Goal: Task Accomplishment & Management: Manage account settings

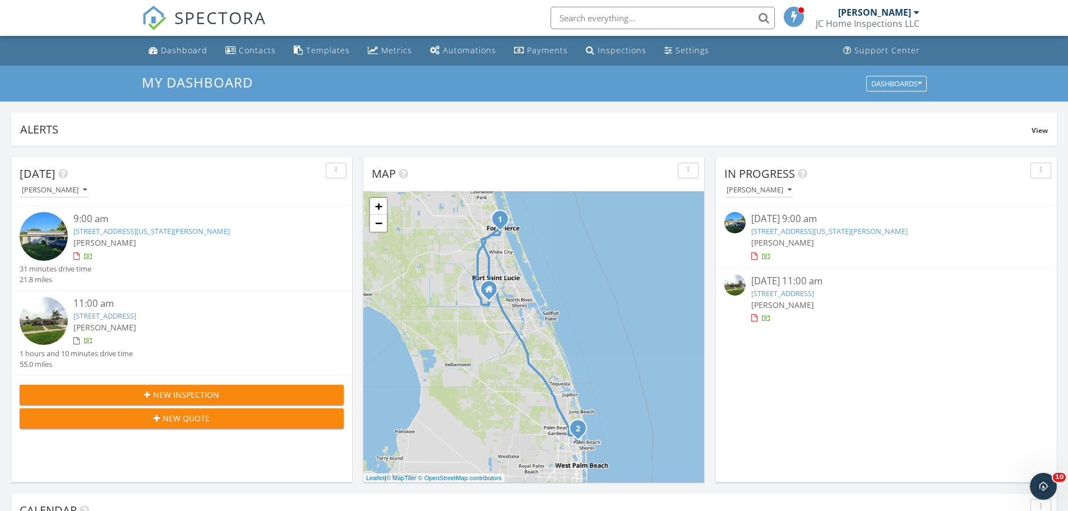
click at [150, 229] on link "[STREET_ADDRESS][US_STATE][PERSON_NAME]" at bounding box center [151, 231] width 156 height 10
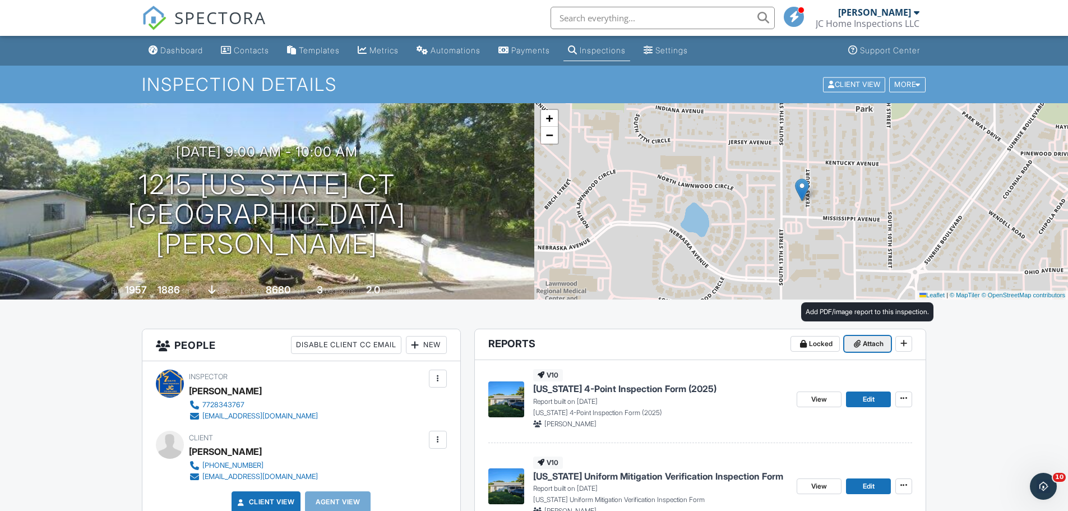
click at [867, 347] on span "Attach" at bounding box center [872, 343] width 21 height 11
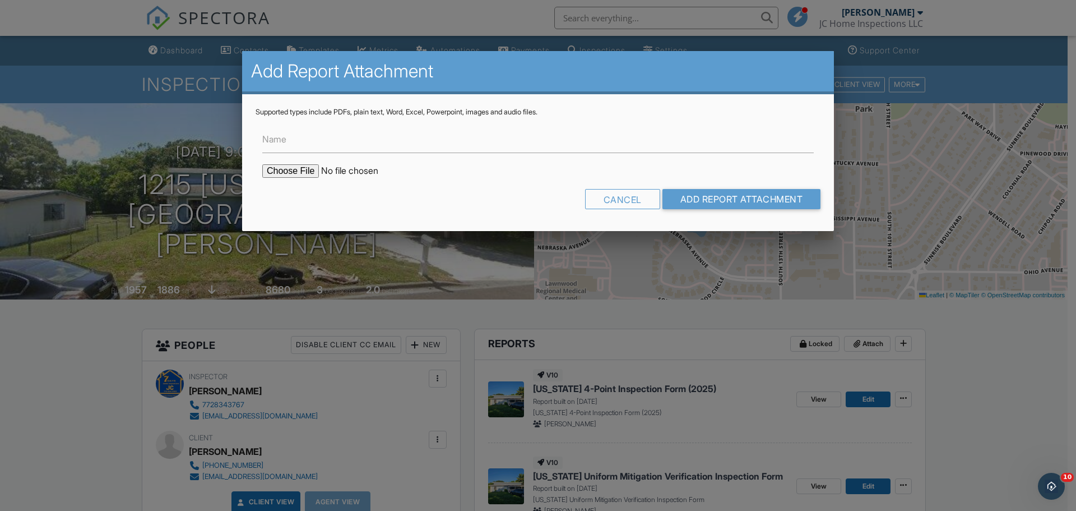
click at [285, 168] on input "file" at bounding box center [357, 170] width 191 height 13
type input "C:\fakepath\1215Property Card.pdf"
click at [751, 201] on input "Add Report Attachment" at bounding box center [741, 199] width 159 height 20
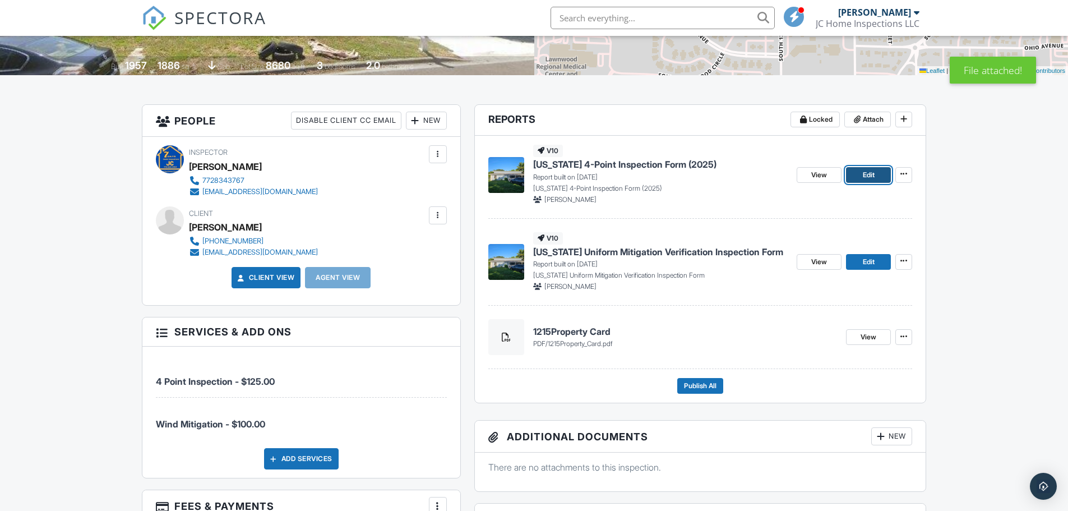
click at [876, 175] on link "Edit" at bounding box center [868, 175] width 45 height 16
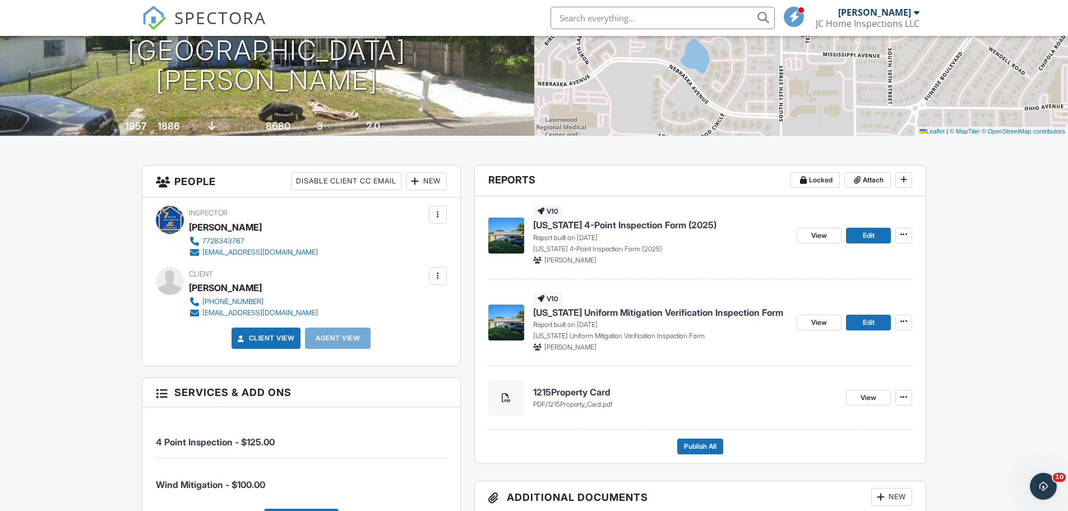
scroll to position [168, 0]
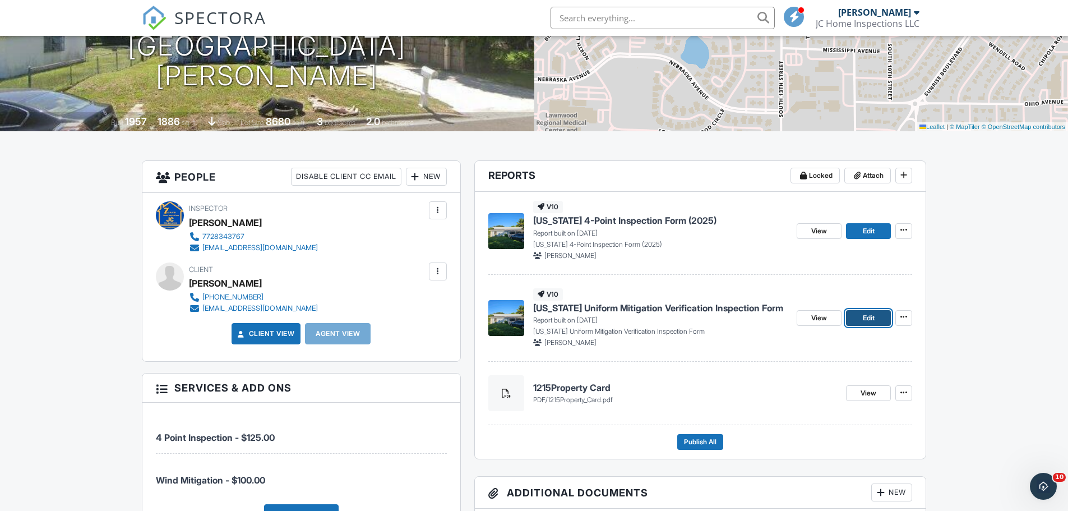
click at [859, 316] on link "Edit" at bounding box center [868, 318] width 45 height 16
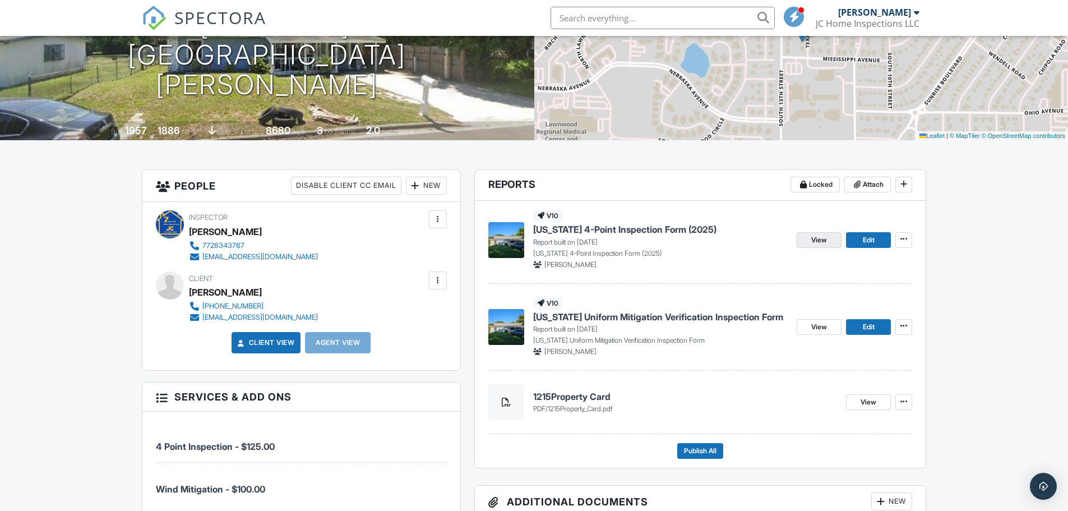
scroll to position [168, 0]
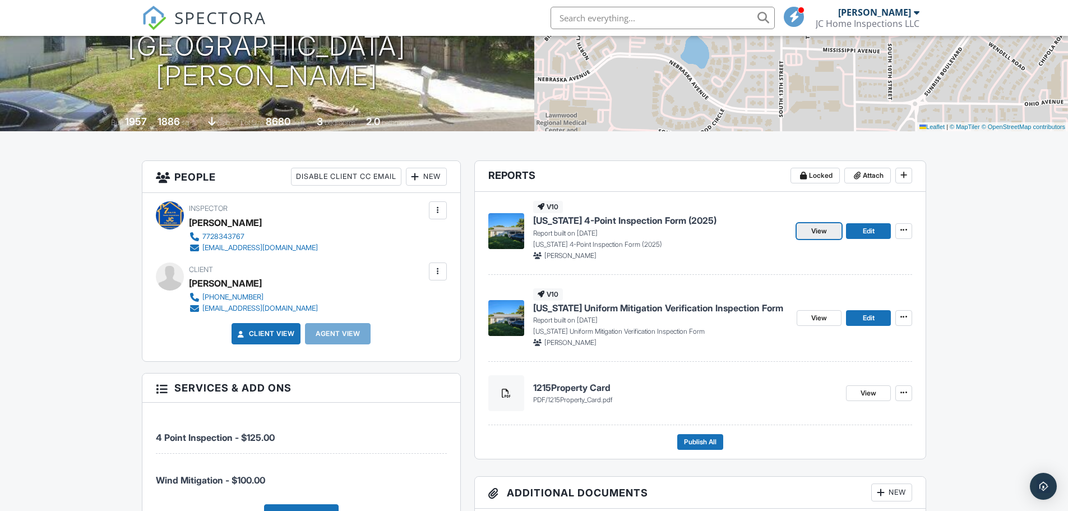
click at [814, 228] on span "View" at bounding box center [819, 230] width 16 height 11
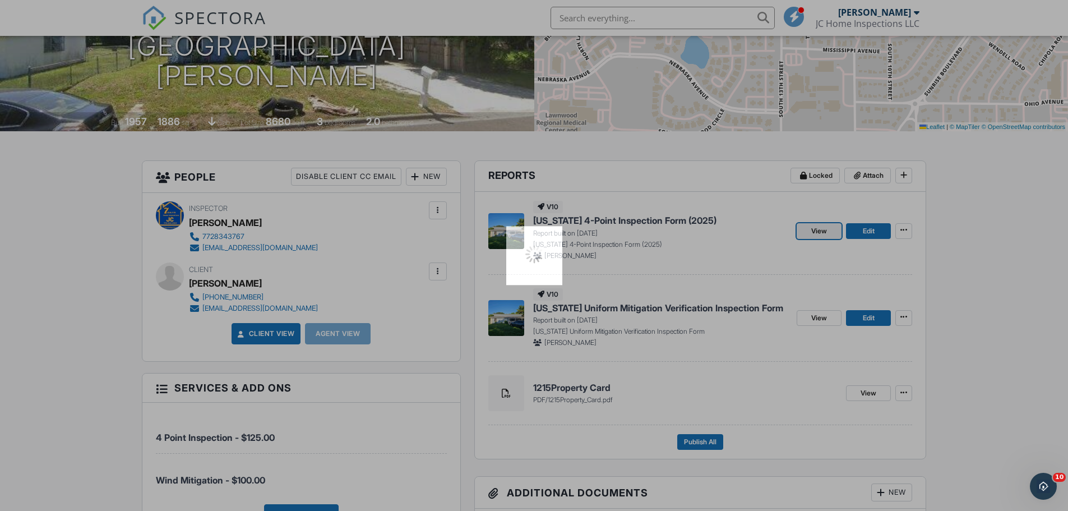
scroll to position [0, 0]
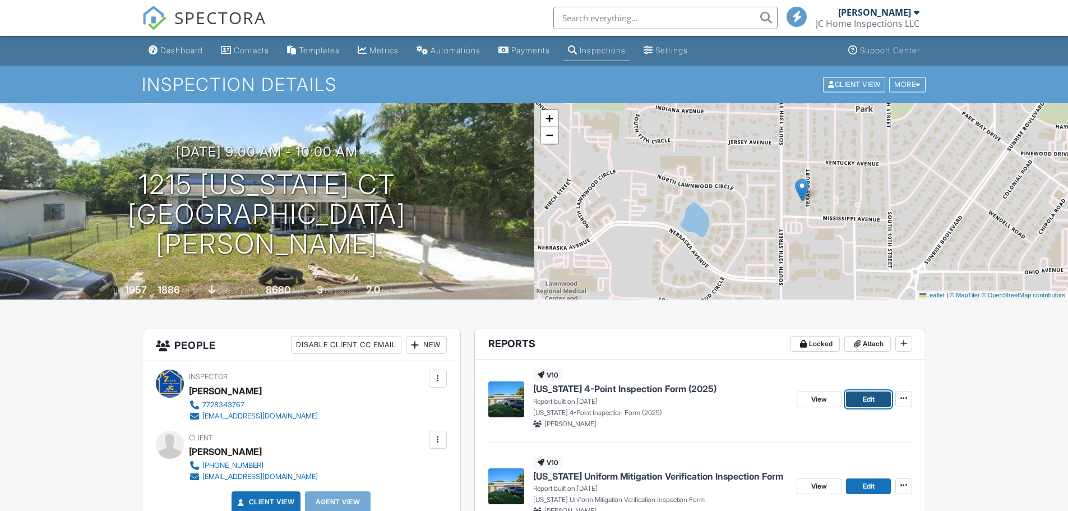
click at [862, 393] on span "Edit" at bounding box center [868, 398] width 12 height 11
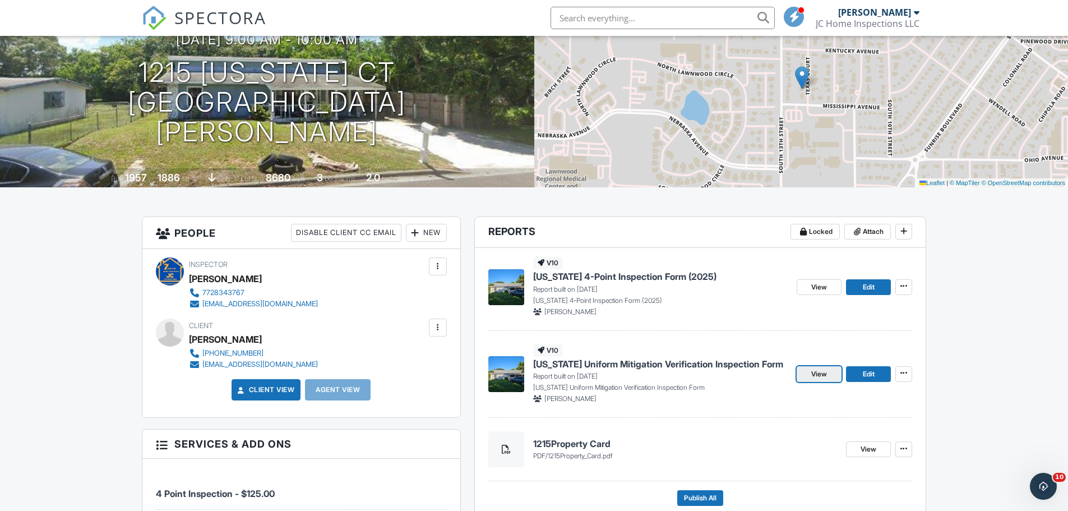
click at [830, 375] on link "View" at bounding box center [818, 374] width 45 height 16
click at [691, 502] on span "Publish All" at bounding box center [700, 497] width 33 height 11
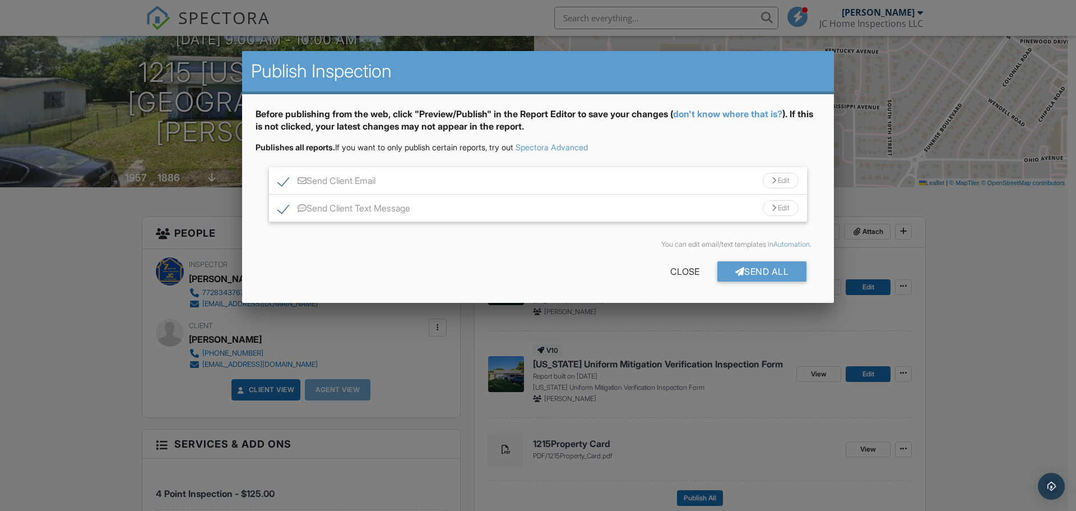
click at [753, 272] on div "Send All" at bounding box center [762, 271] width 90 height 20
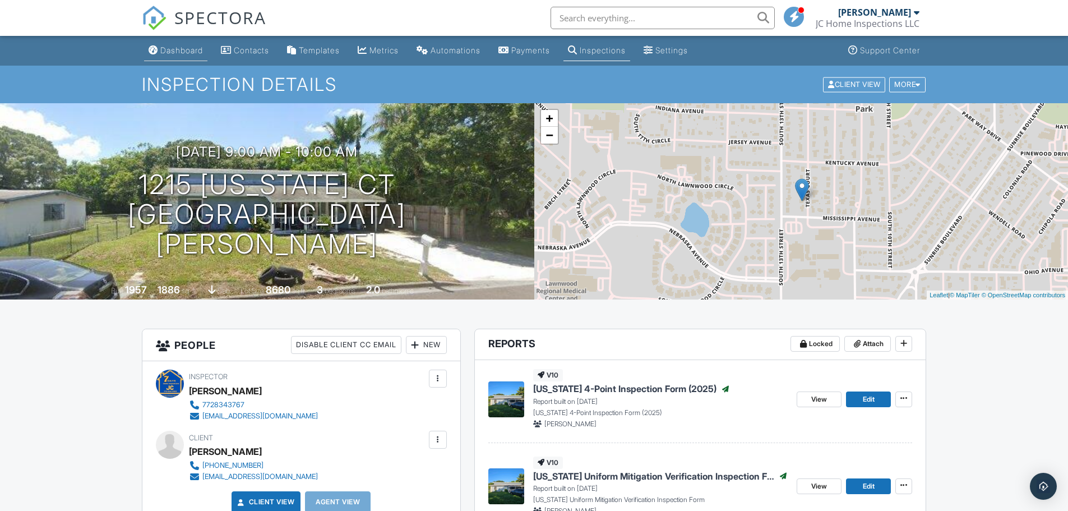
click at [182, 49] on div "Dashboard" at bounding box center [181, 50] width 43 height 10
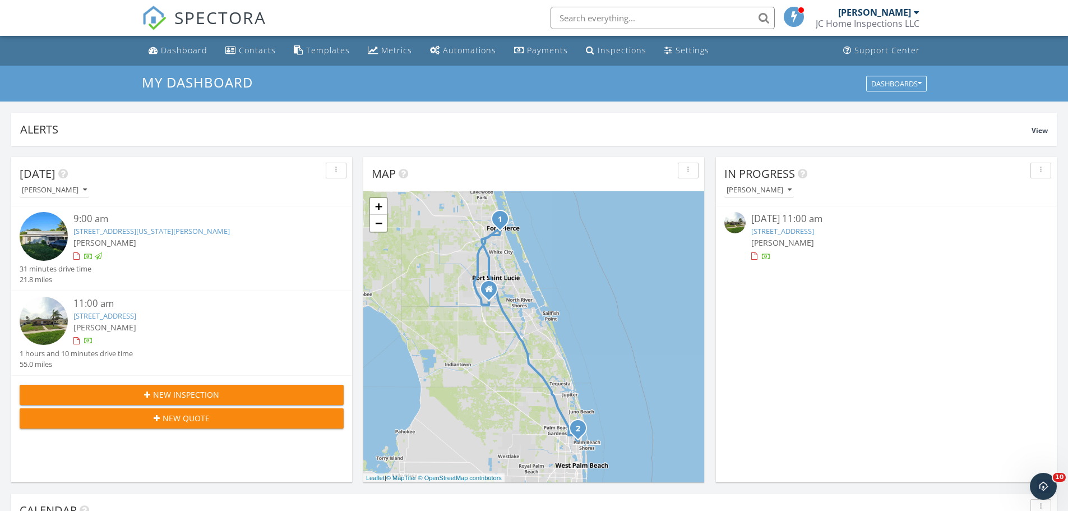
click at [136, 314] on link "[STREET_ADDRESS]" at bounding box center [104, 315] width 63 height 10
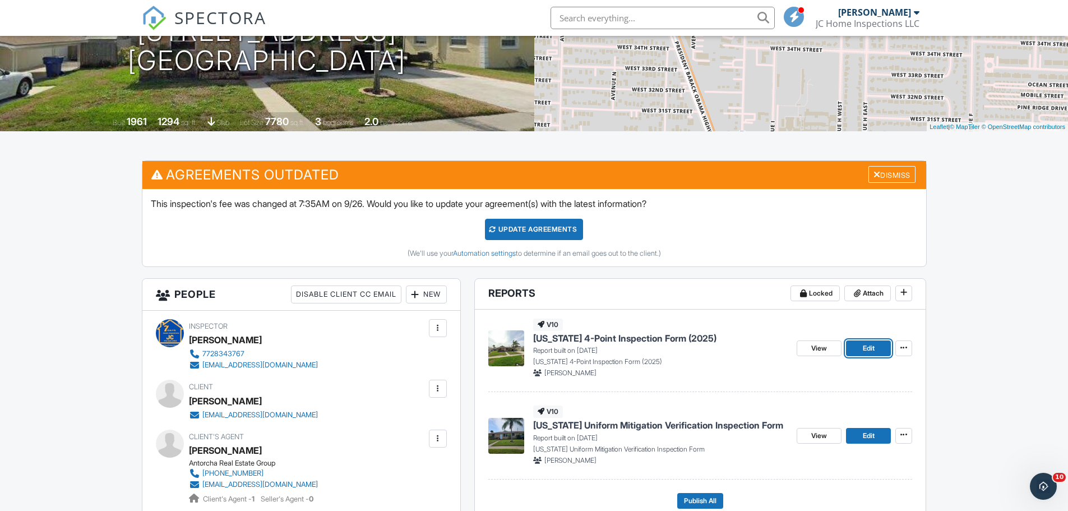
click at [860, 350] on link "Edit" at bounding box center [868, 348] width 45 height 16
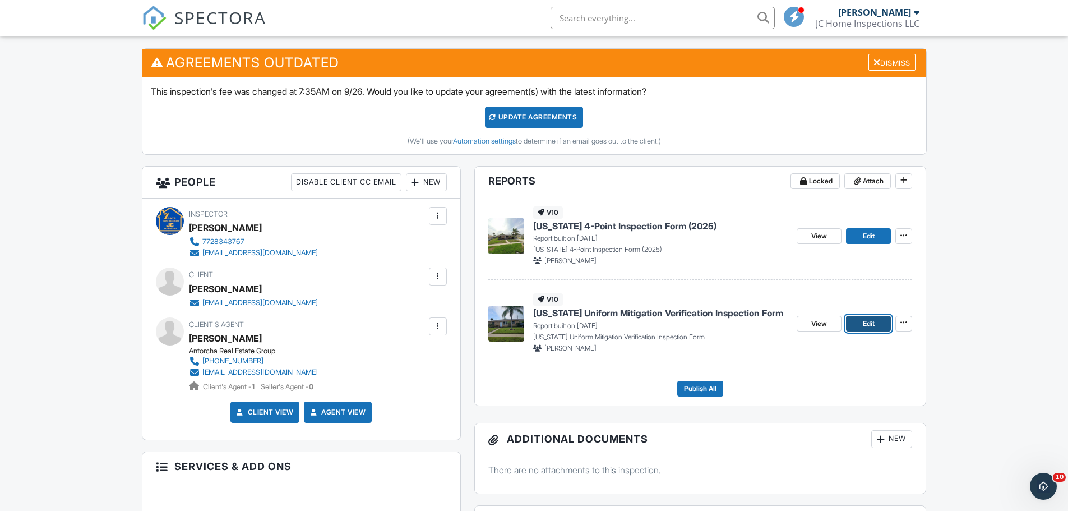
click at [867, 325] on span "Edit" at bounding box center [868, 323] width 12 height 11
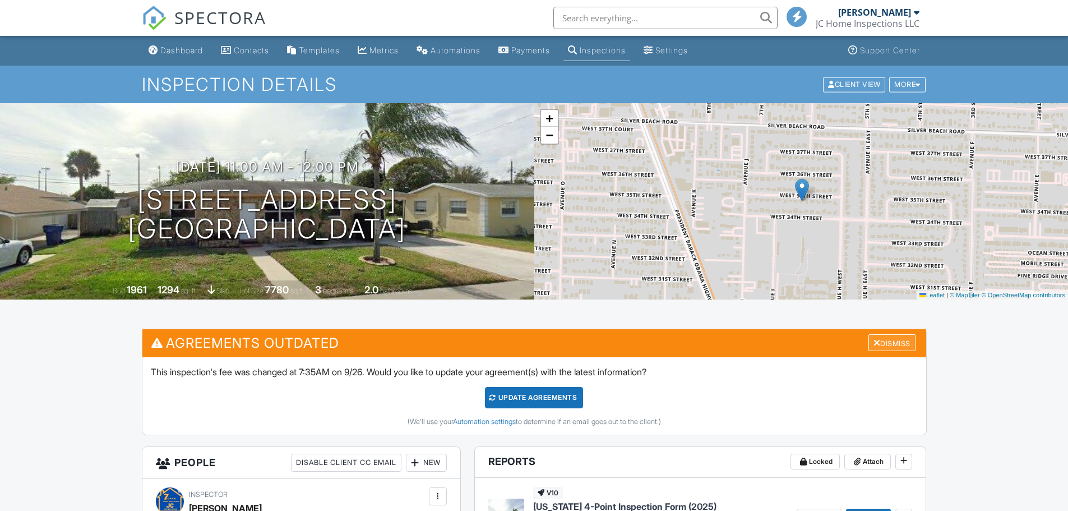
drag, startPoint x: 0, startPoint y: 0, endPoint x: 893, endPoint y: 340, distance: 955.1
click at [893, 340] on div "Dismiss" at bounding box center [891, 342] width 47 height 17
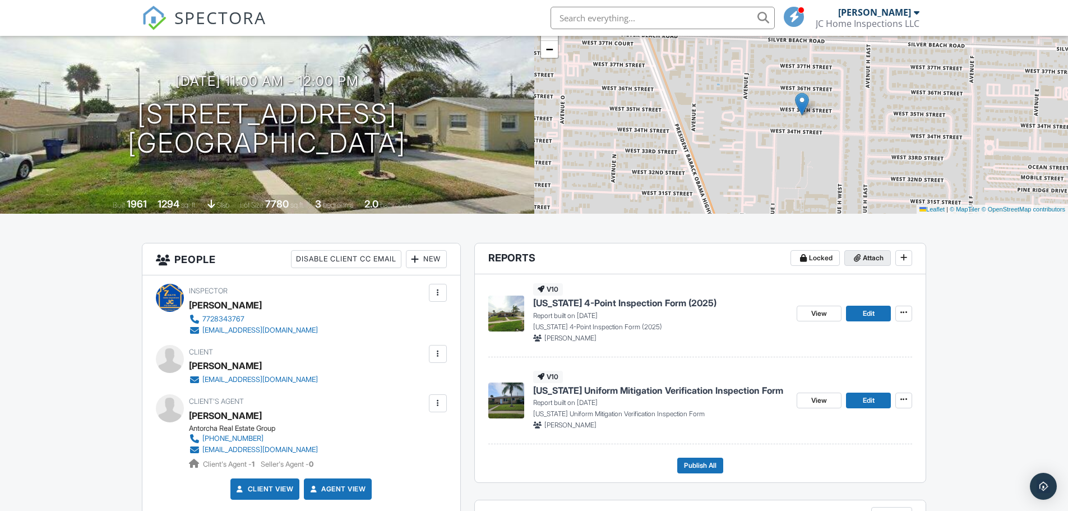
scroll to position [112, 0]
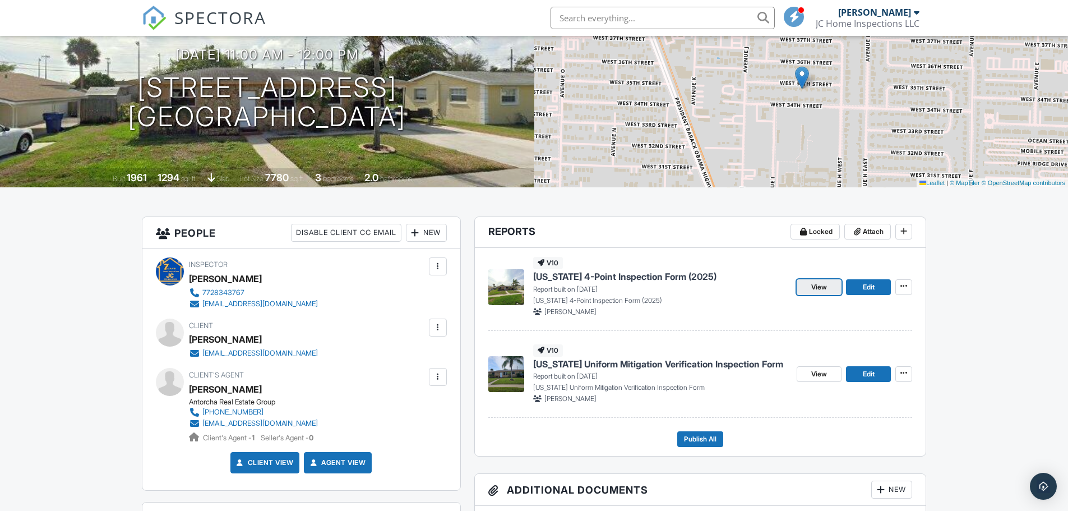
click at [823, 285] on span "View" at bounding box center [819, 286] width 16 height 11
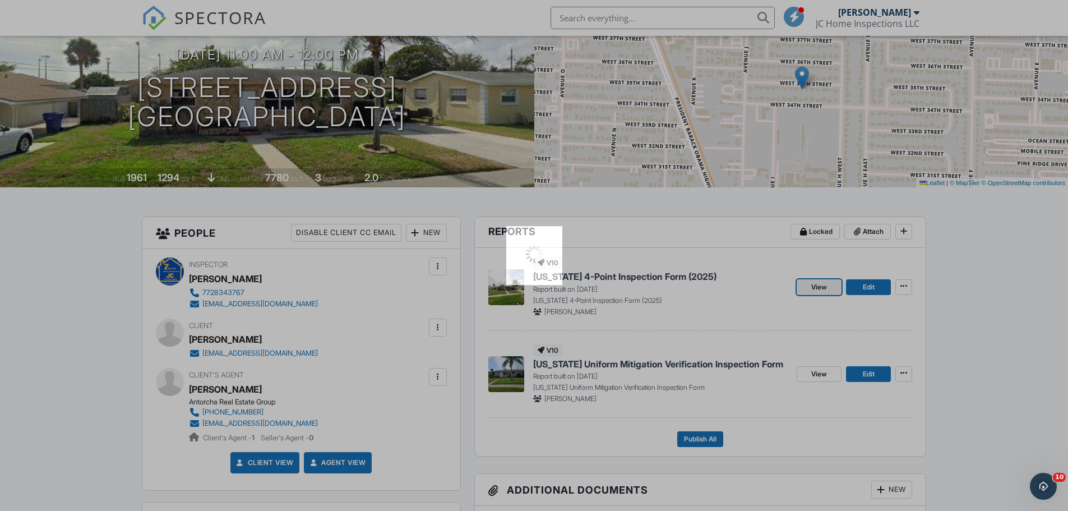
scroll to position [0, 0]
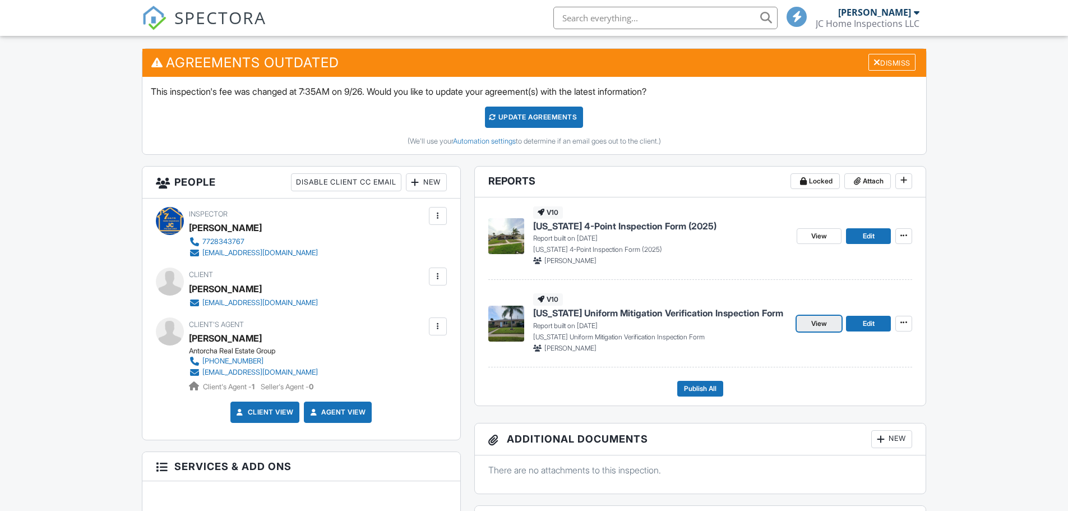
click at [827, 329] on link "View" at bounding box center [818, 324] width 45 height 16
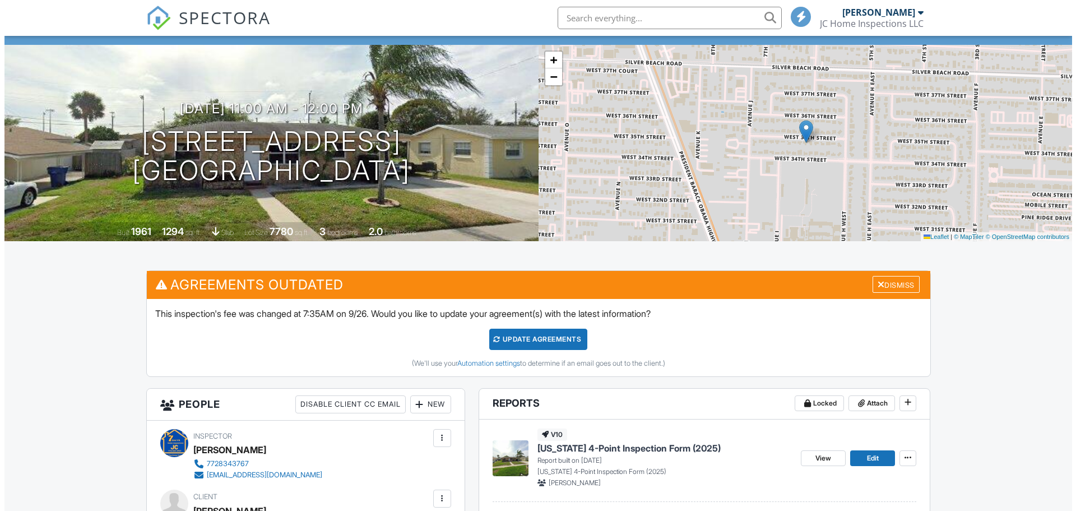
scroll to position [336, 0]
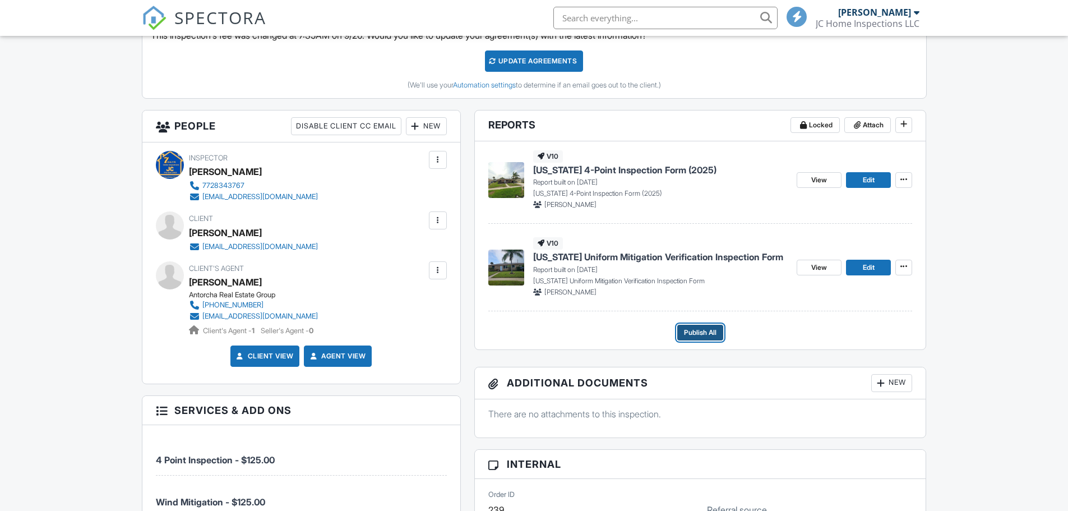
click at [697, 334] on span "Publish All" at bounding box center [700, 332] width 33 height 11
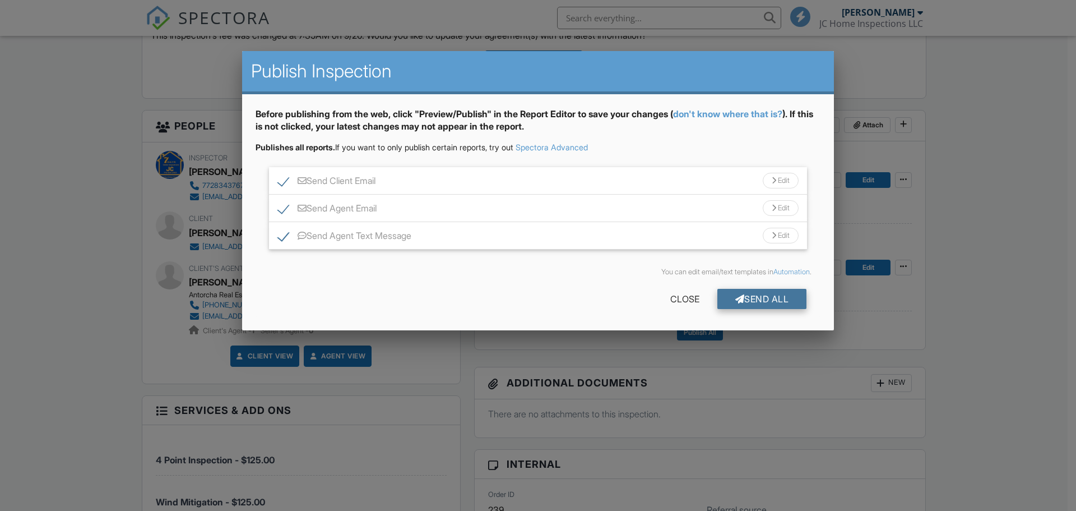
click at [753, 299] on div "Send All" at bounding box center [762, 299] width 90 height 20
